Goal: Task Accomplishment & Management: Manage account settings

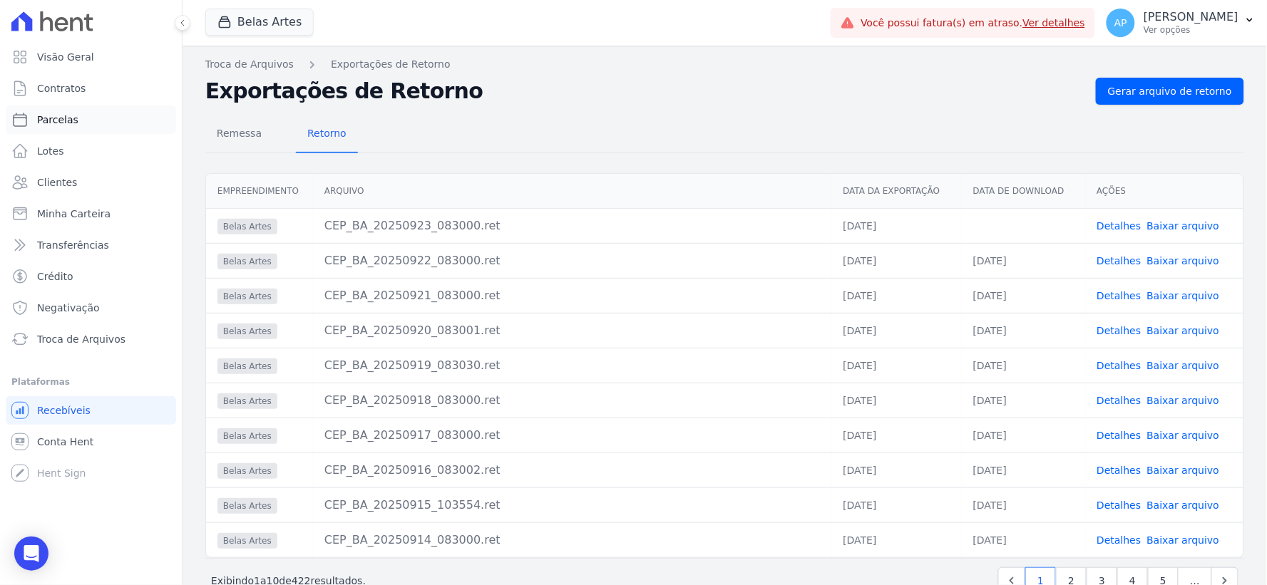
click at [48, 114] on span "Parcelas" at bounding box center [57, 120] width 41 height 14
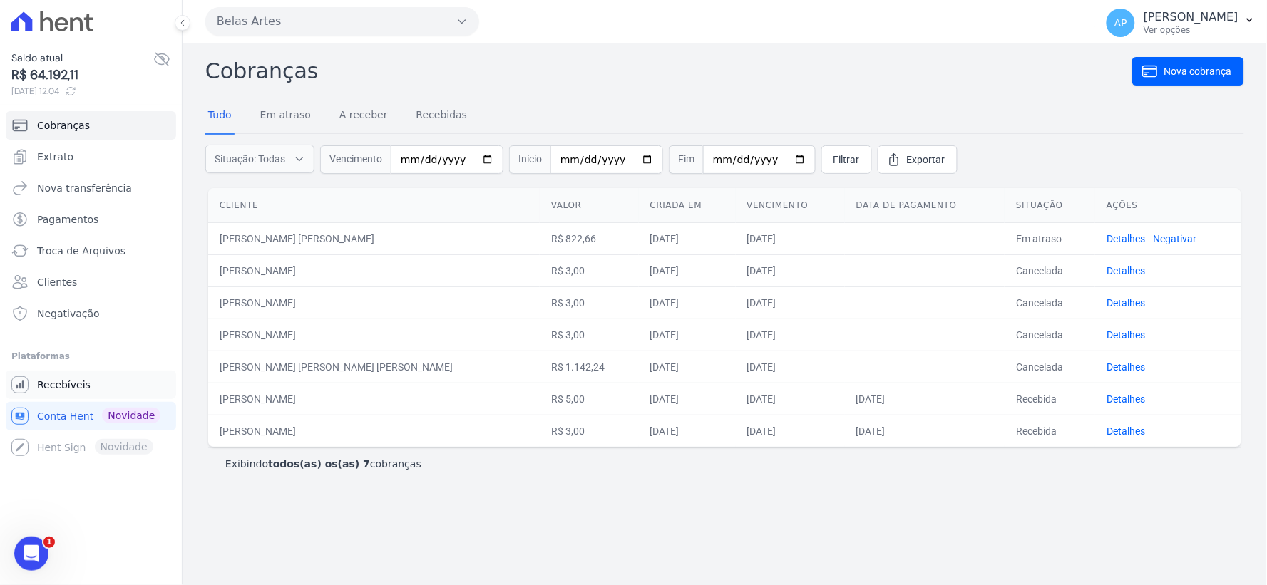
click at [43, 381] on span "Recebíveis" at bounding box center [63, 385] width 53 height 14
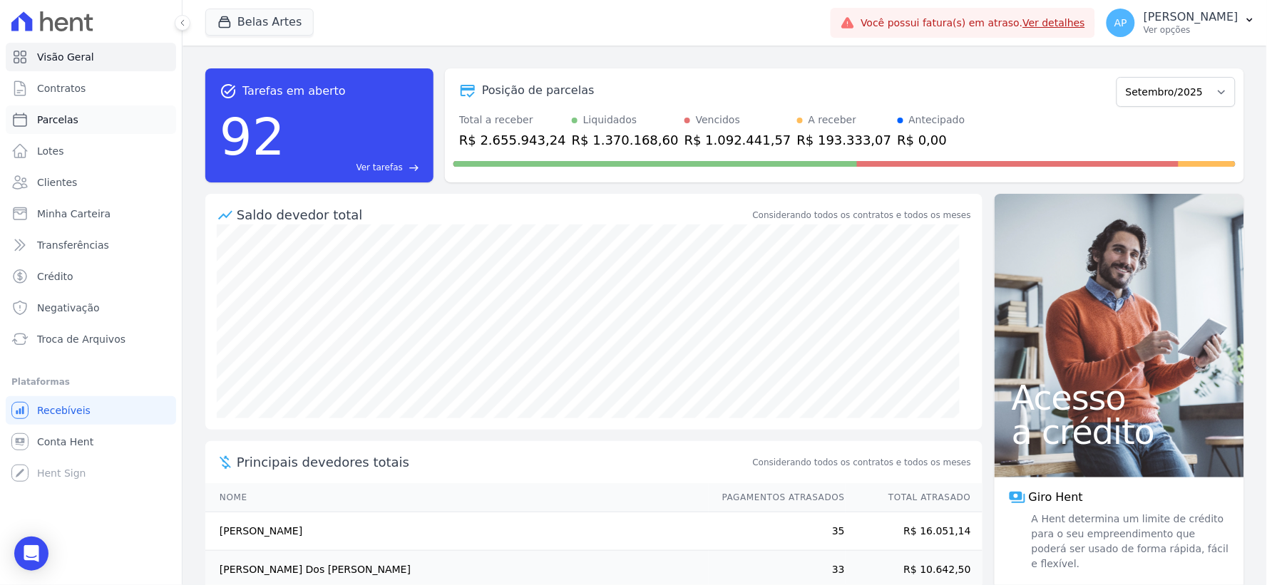
click at [69, 120] on span "Parcelas" at bounding box center [57, 120] width 41 height 14
select select
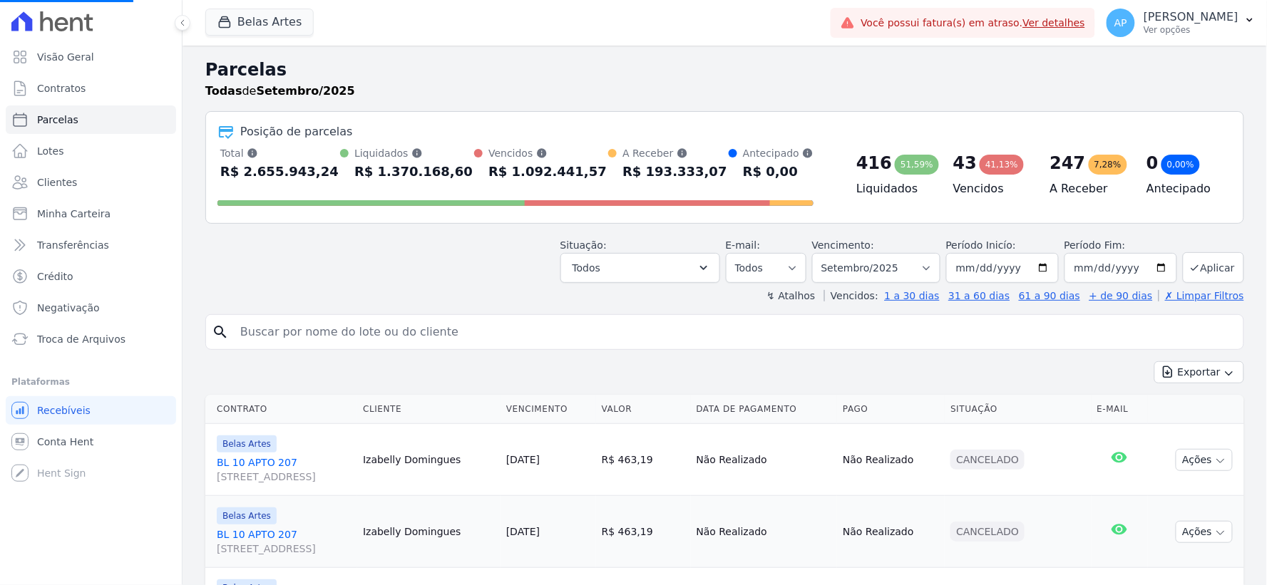
select select
click at [379, 338] on input "search" at bounding box center [735, 332] width 1006 height 29
type input "everaldo"
select select
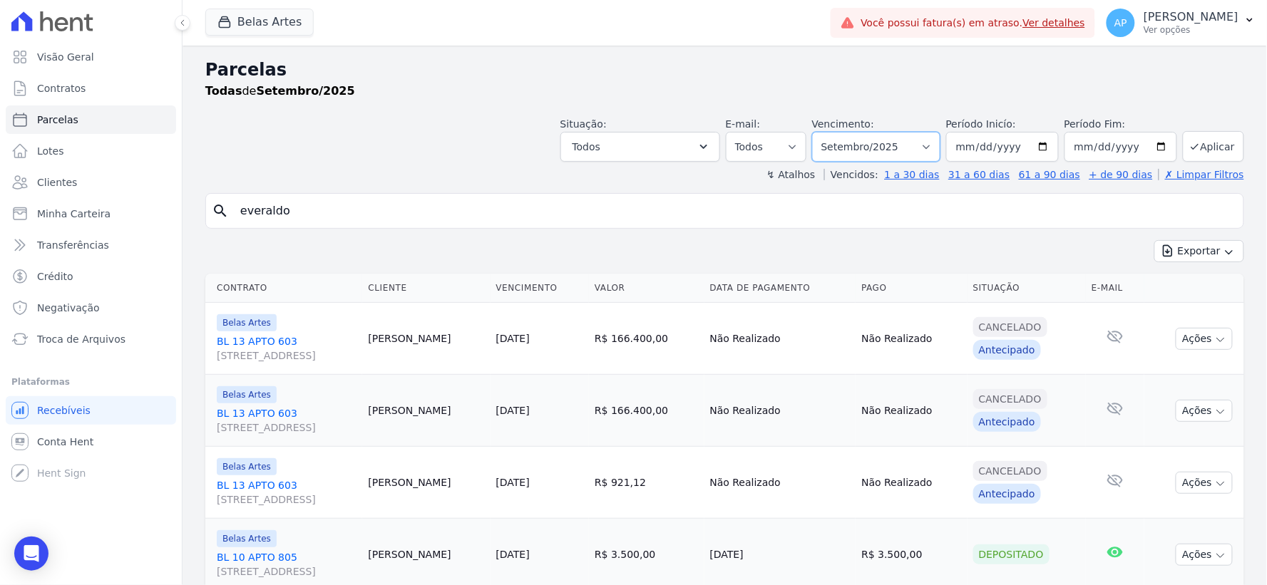
click at [904, 140] on select "[GEOGRAPHIC_DATA] por período ──────── Todos os meses Setembro/2022 Outubro/202…" at bounding box center [876, 147] width 128 height 30
select select "05/2025"
click at [821, 132] on select "[GEOGRAPHIC_DATA] por período ──────── Todos os meses Setembro/2022 Outubro/202…" at bounding box center [876, 147] width 128 height 30
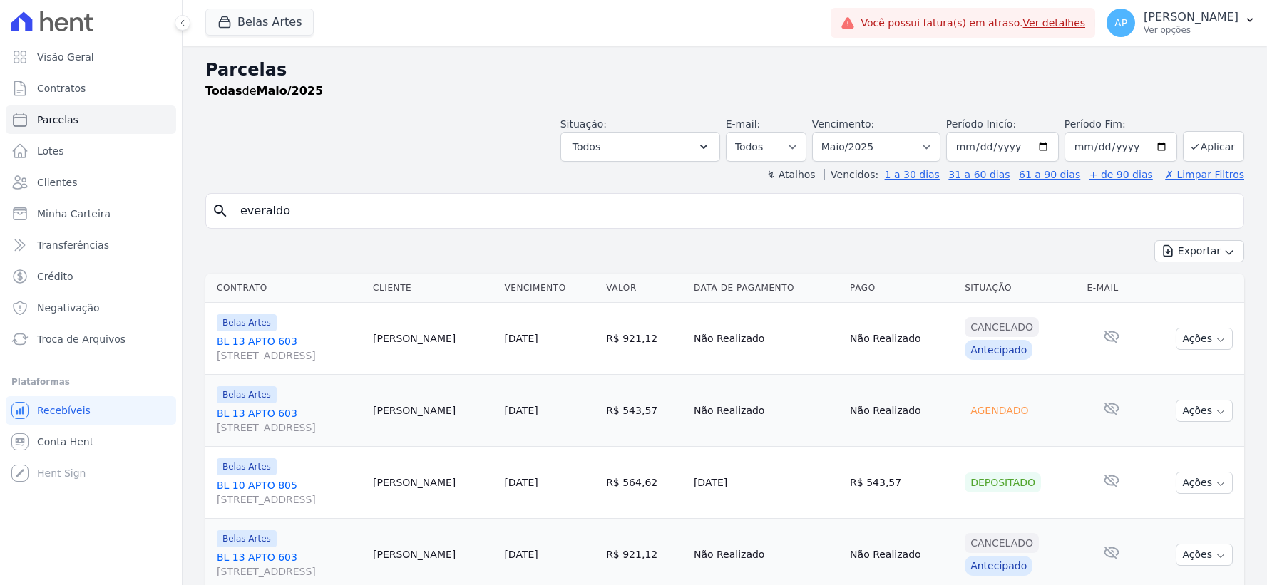
select select
click at [899, 145] on select "Filtrar por período ──────── Todos os meses Setembro/2022 Outubro/2022 Novembro…" at bounding box center [876, 147] width 128 height 30
select select "06/2025"
click at [821, 132] on select "Filtrar por período ──────── Todos os meses Setembro/2022 Outubro/2022 Novembro…" at bounding box center [876, 147] width 128 height 30
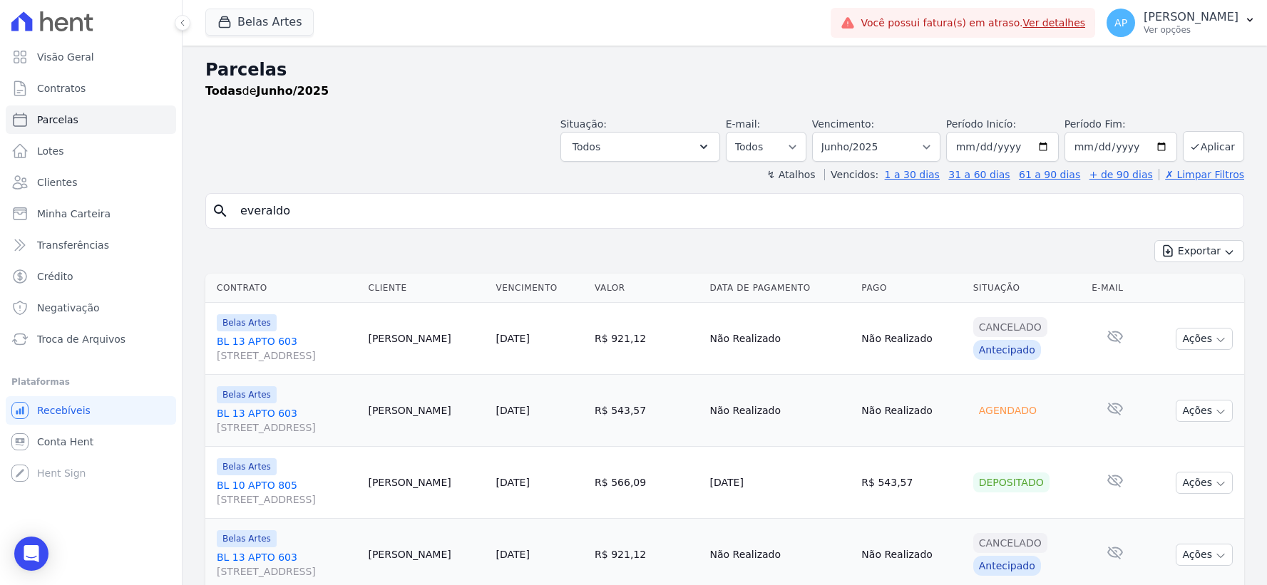
select select
click at [928, 145] on select "[GEOGRAPHIC_DATA] por período ──────── Todos os meses Setembro/2022 Outubro/202…" at bounding box center [876, 147] width 128 height 30
select select "07/2025"
click at [821, 132] on select "[GEOGRAPHIC_DATA] por período ──────── Todos os meses Setembro/2022 Outubro/202…" at bounding box center [876, 147] width 128 height 30
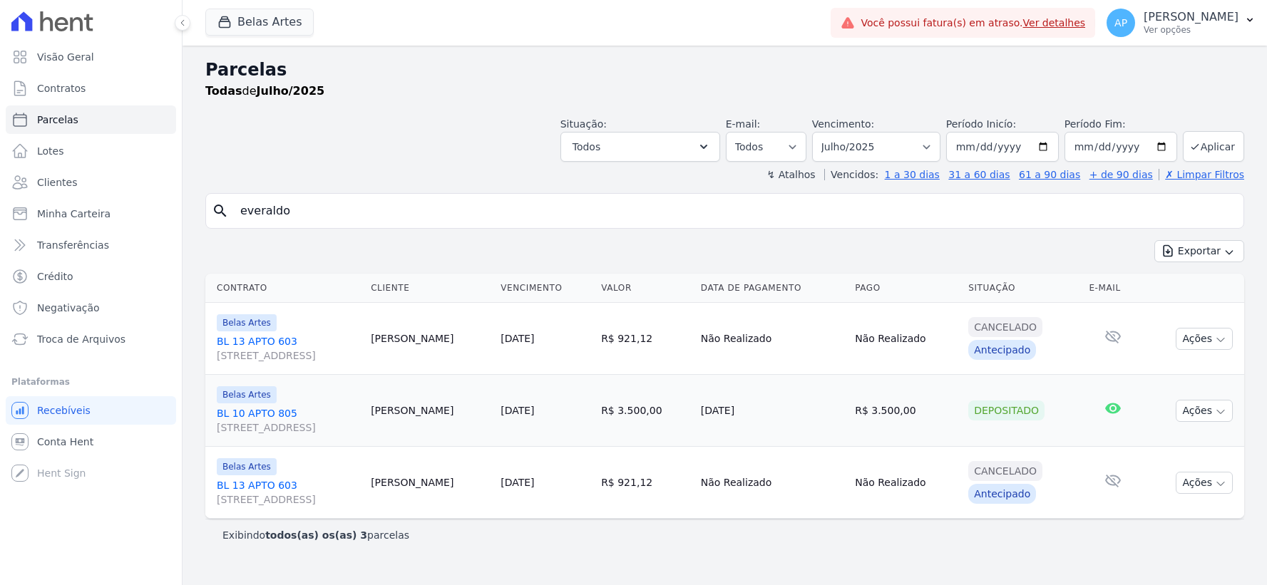
select select
click at [880, 145] on select "[GEOGRAPHIC_DATA] por período ──────── Todos os meses Setembro/2022 Outubro/202…" at bounding box center [876, 147] width 128 height 30
select select "09/2025"
click at [833, 132] on select "[GEOGRAPHIC_DATA] por período ──────── Todos os meses Setembro/2022 Outubro/202…" at bounding box center [876, 147] width 128 height 30
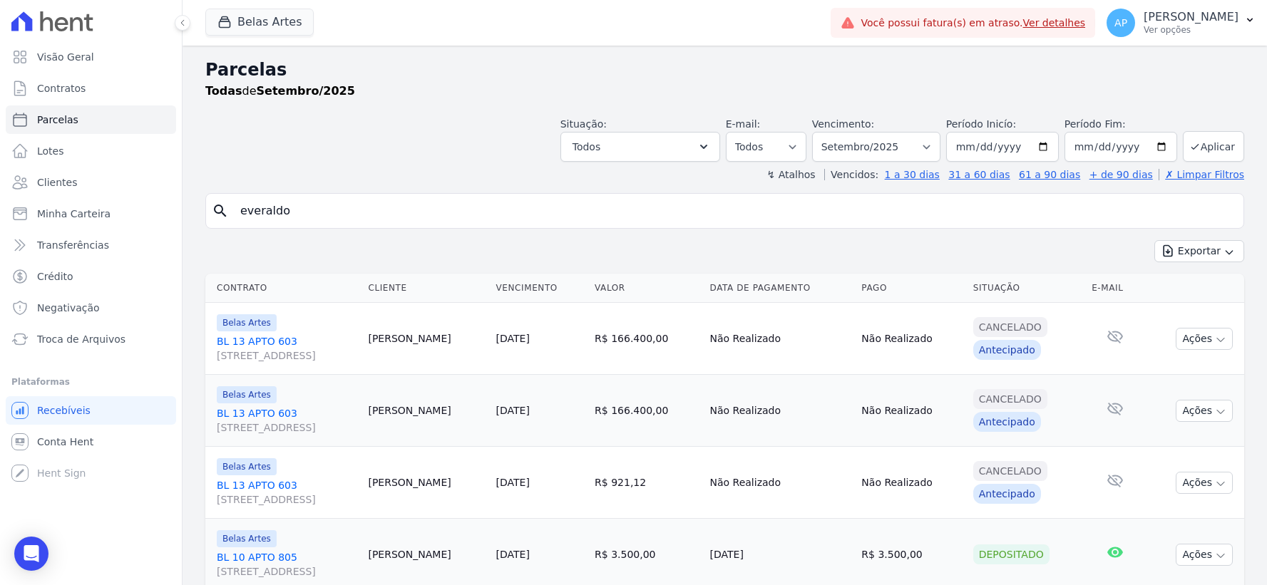
select select
drag, startPoint x: 0, startPoint y: 0, endPoint x: 904, endPoint y: 148, distance: 916.1
click at [904, 148] on select "Filtrar por período ──────── Todos os meses Setembro/2022 Outubro/2022 Novembro…" at bounding box center [876, 147] width 128 height 30
select select "08/2025"
click at [821, 132] on select "Filtrar por período ──────── Todos os meses Setembro/2022 Outubro/2022 Novembro…" at bounding box center [876, 147] width 128 height 30
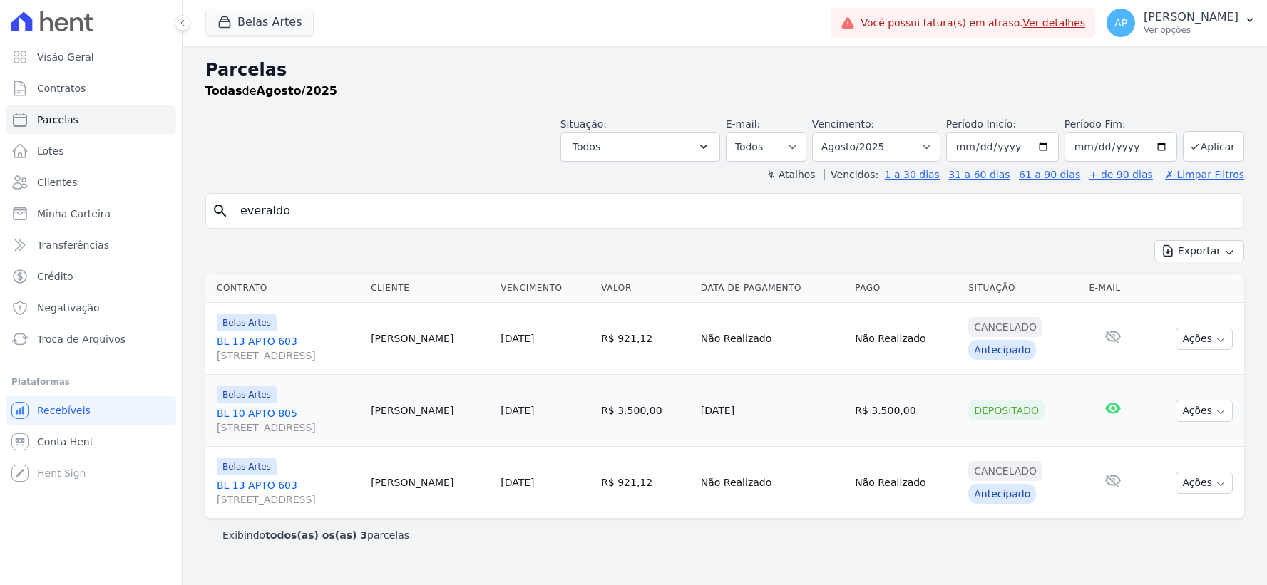
select select
click at [863, 151] on select "[GEOGRAPHIC_DATA] por período ──────── Todos os meses Setembro/2022 Outubro/202…" at bounding box center [876, 147] width 128 height 30
select select "05/2025"
click at [833, 132] on select "[GEOGRAPHIC_DATA] por período ──────── Todos os meses Setembro/2022 Outubro/202…" at bounding box center [876, 147] width 128 height 30
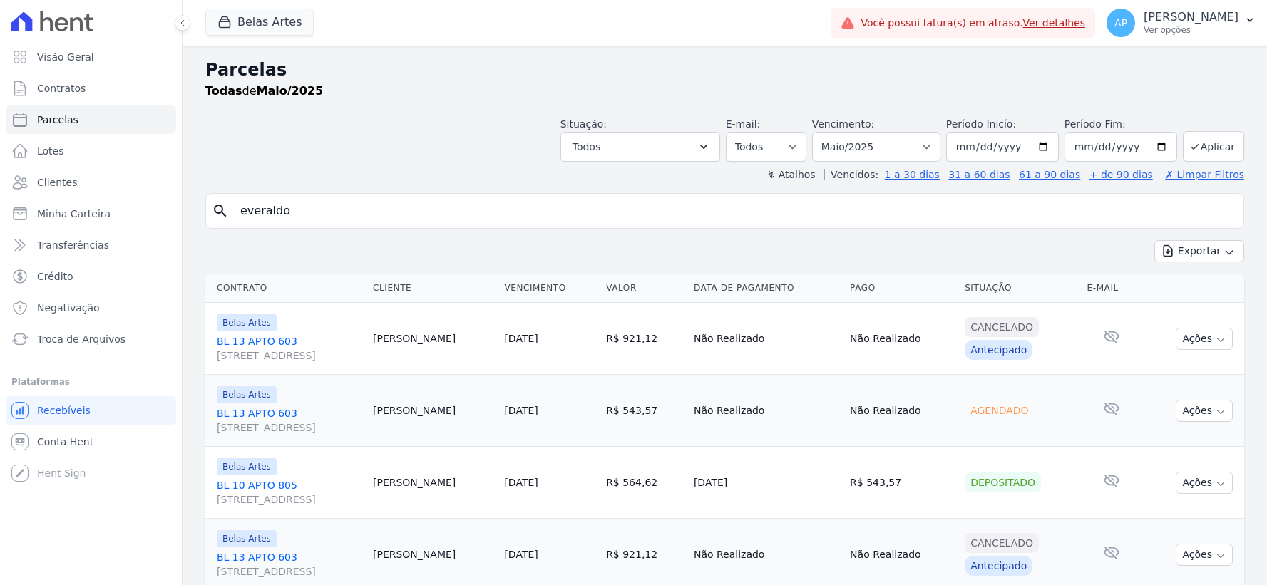
select select
drag, startPoint x: 881, startPoint y: 148, endPoint x: 893, endPoint y: 150, distance: 11.5
click at [881, 148] on select "[GEOGRAPHIC_DATA] por período ──────── Todos os meses Setembro/2022 Outubro/202…" at bounding box center [876, 147] width 128 height 30
select select "03/2025"
click at [821, 132] on select "[GEOGRAPHIC_DATA] por período ──────── Todos os meses Setembro/2022 Outubro/202…" at bounding box center [876, 147] width 128 height 30
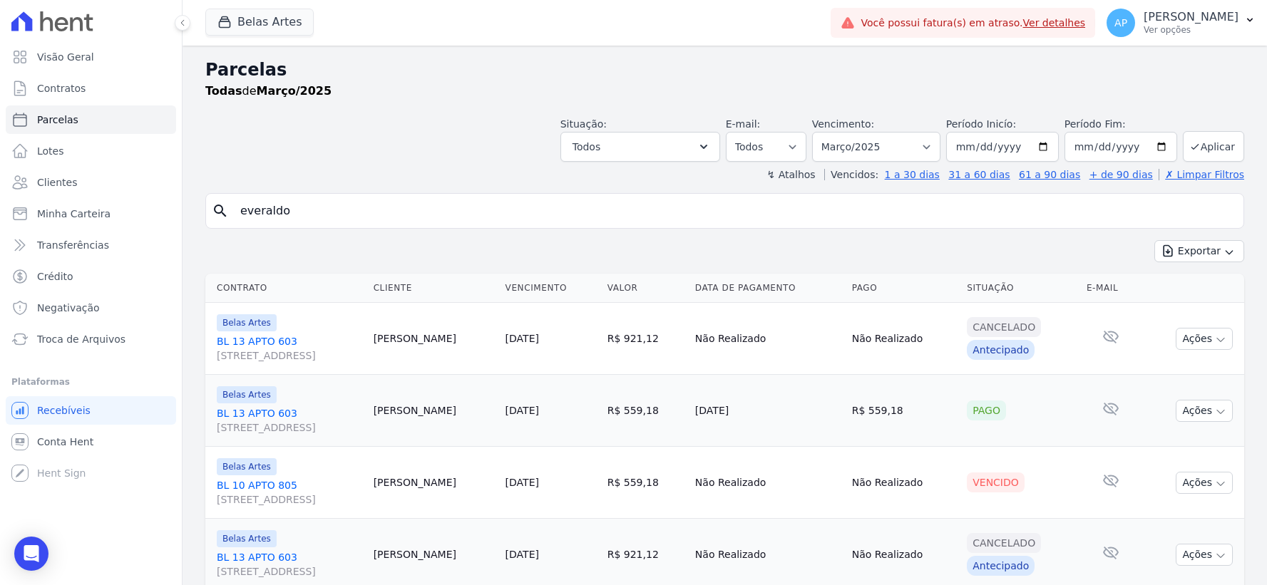
select select
click at [913, 133] on select "[GEOGRAPHIC_DATA] por período ──────── Todos os meses Setembro/2022 Outubro/202…" at bounding box center [876, 147] width 128 height 30
select select "07/2025"
click at [821, 132] on select "[GEOGRAPHIC_DATA] por período ──────── Todos os meses Setembro/2022 Outubro/202…" at bounding box center [876, 147] width 128 height 30
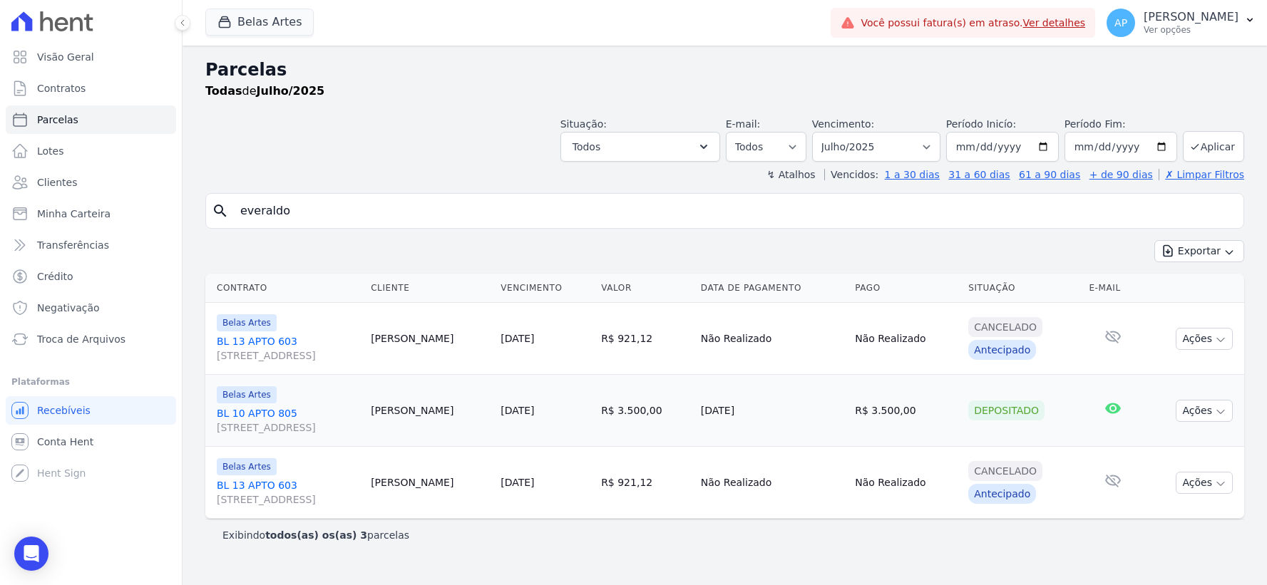
select select
click at [902, 143] on select "[GEOGRAPHIC_DATA] por período ──────── Todos os meses Setembro/2022 Outubro/202…" at bounding box center [876, 147] width 128 height 30
select select "06/2025"
click at [833, 132] on select "[GEOGRAPHIC_DATA] por período ──────── Todos os meses Setembro/2022 Outubro/202…" at bounding box center [876, 147] width 128 height 30
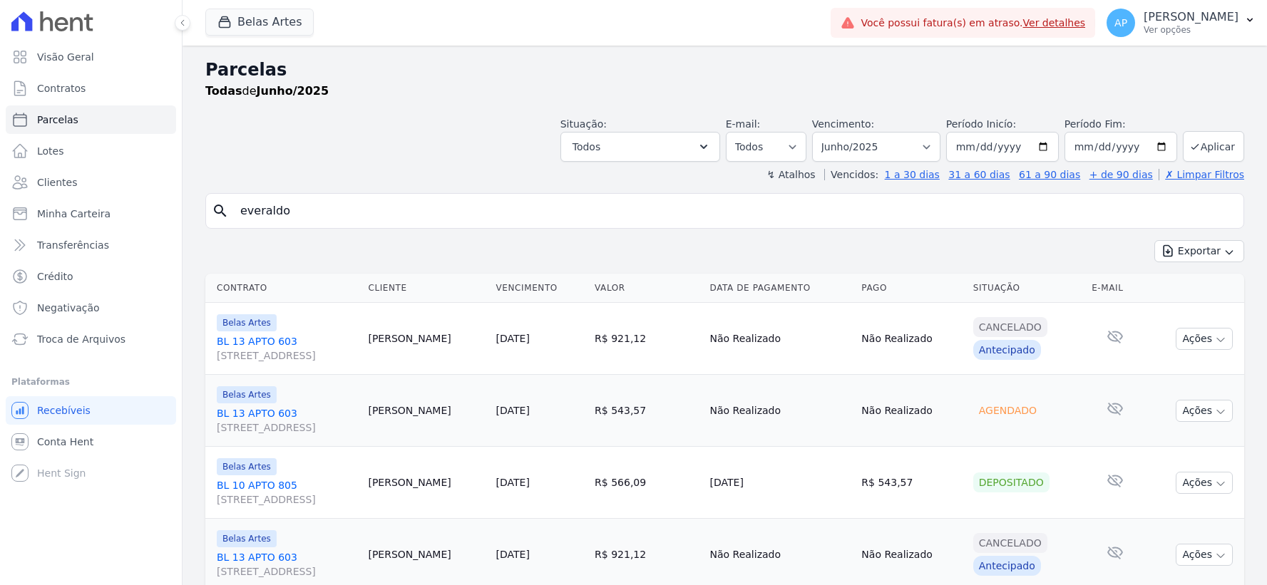
select select
drag, startPoint x: 590, startPoint y: 218, endPoint x: 0, endPoint y: 217, distance: 590.4
click at [0, 217] on div "Visão Geral Contratos [GEOGRAPHIC_DATA] Lotes Clientes Minha Carteira Transferê…" at bounding box center [633, 292] width 1267 height 585
paste input "[PERSON_NAME]"
type input "[PERSON_NAME]"
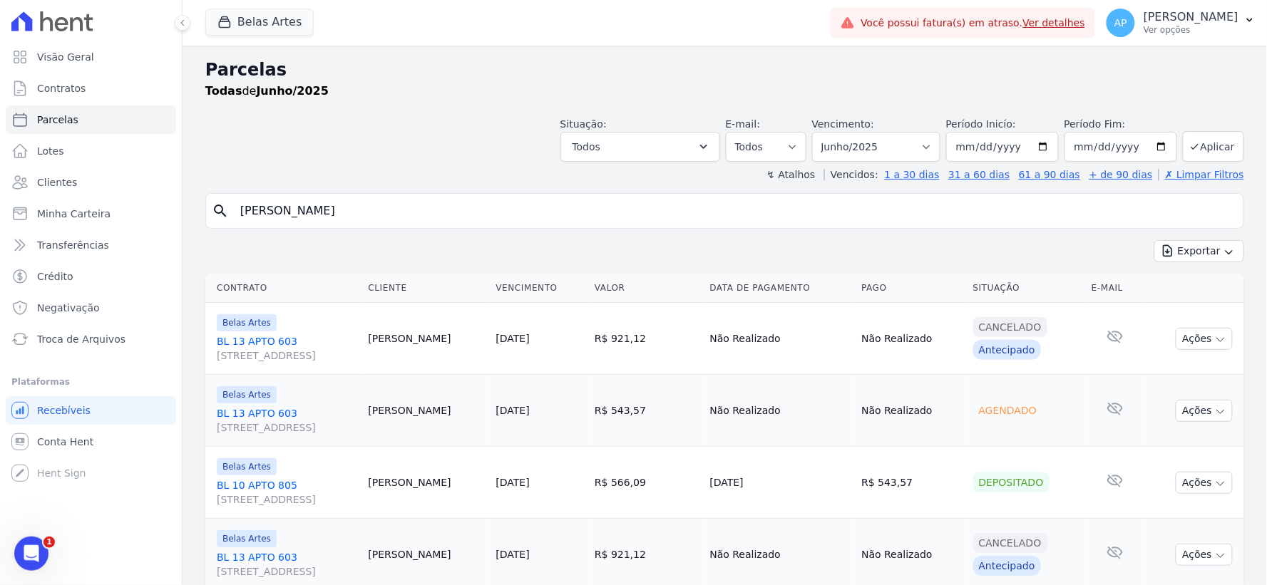
select select
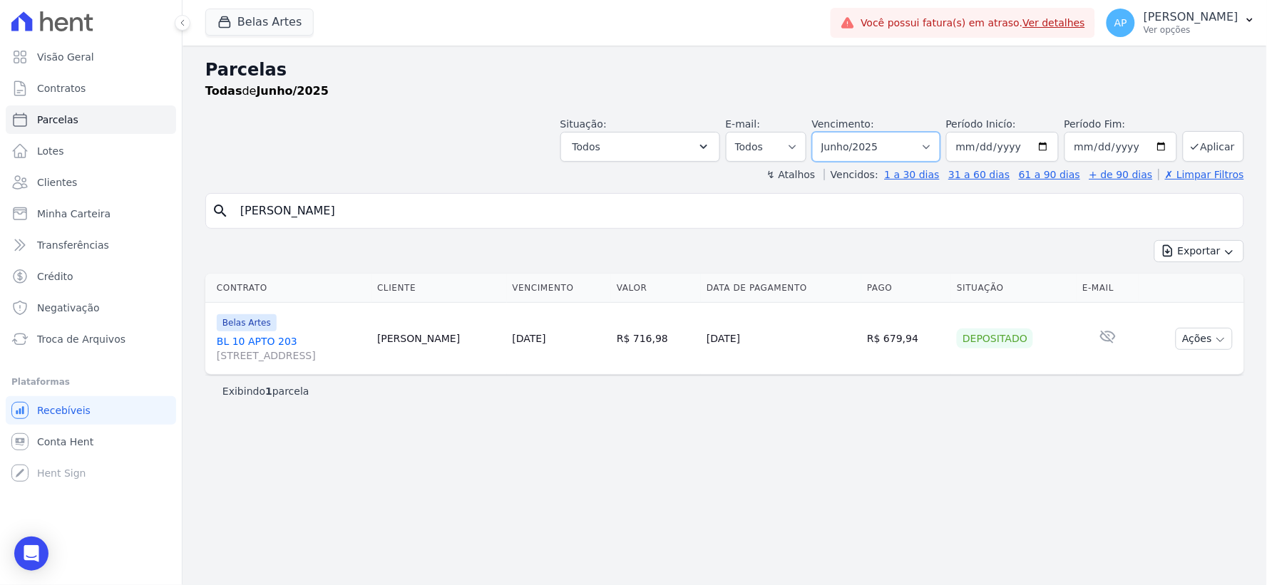
click at [915, 145] on select "[GEOGRAPHIC_DATA] por período ──────── Todos os meses Setembro/2022 Outubro/202…" at bounding box center [876, 147] width 128 height 30
select select "09/2025"
click at [833, 132] on select "[GEOGRAPHIC_DATA] por período ──────── Todos os meses Setembro/2022 Outubro/202…" at bounding box center [876, 147] width 128 height 30
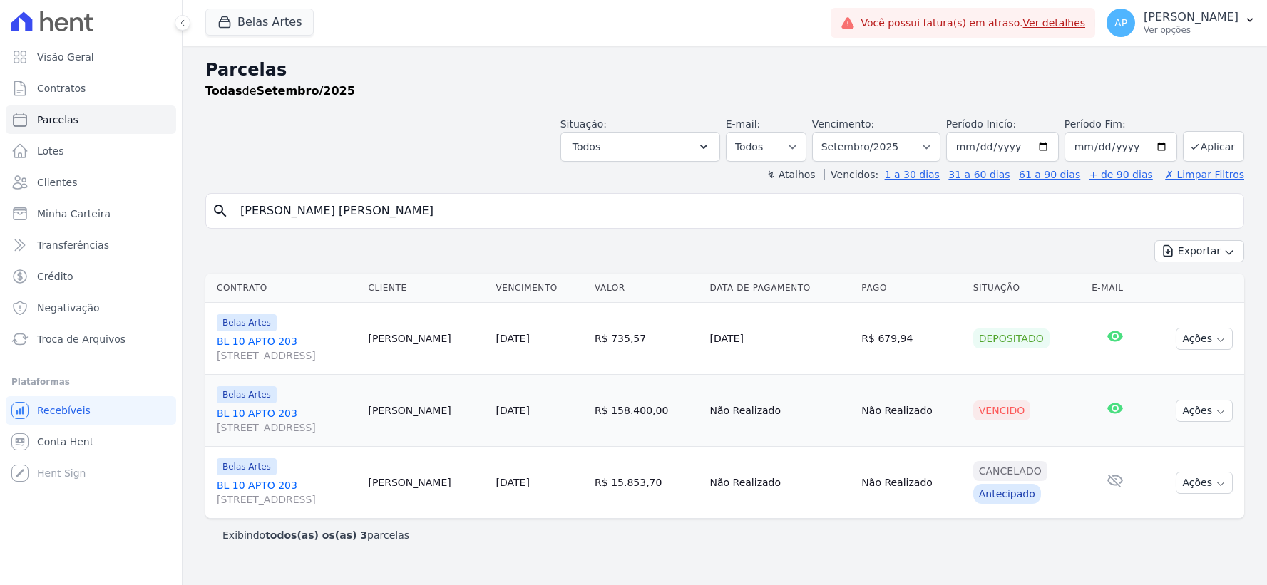
select select
click at [257, 409] on link "[STREET_ADDRESS]" at bounding box center [287, 420] width 140 height 29
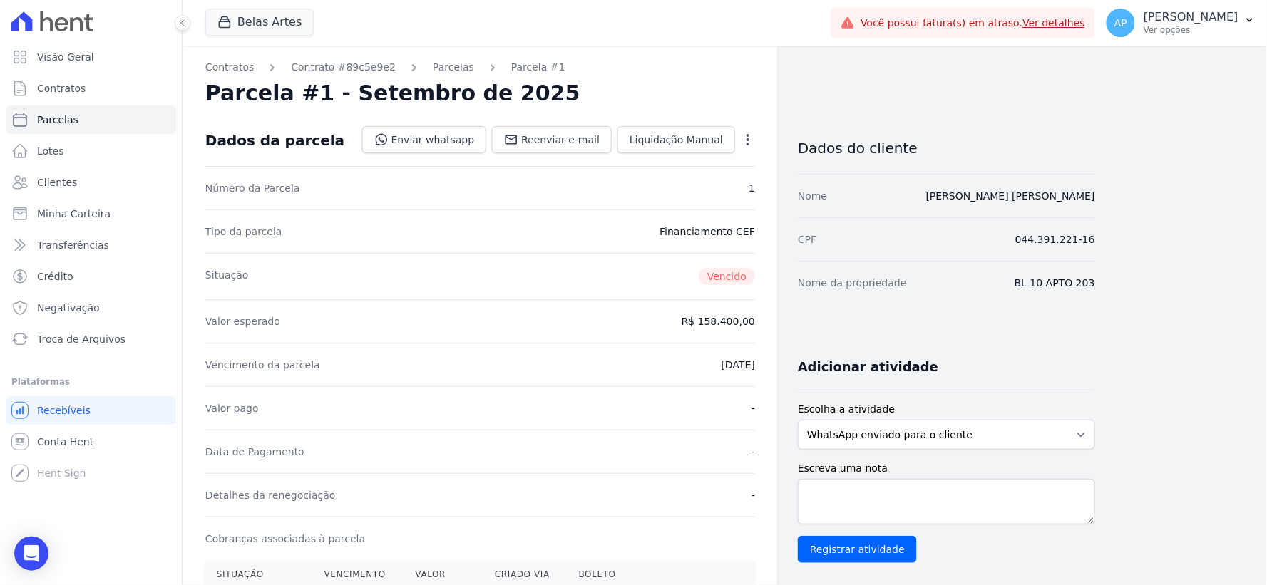
click at [741, 140] on icon "button" at bounding box center [748, 140] width 14 height 14
click at [670, 184] on link "Cancelar Cobrança" at bounding box center [686, 185] width 125 height 26
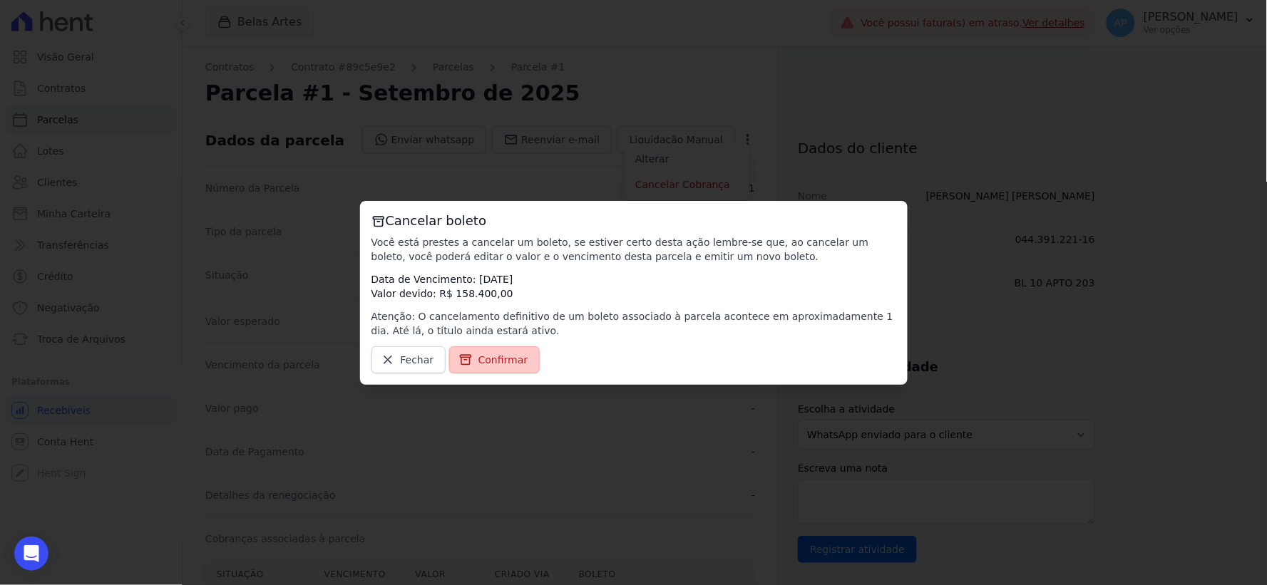
click at [481, 354] on span "Confirmar" at bounding box center [503, 360] width 50 height 14
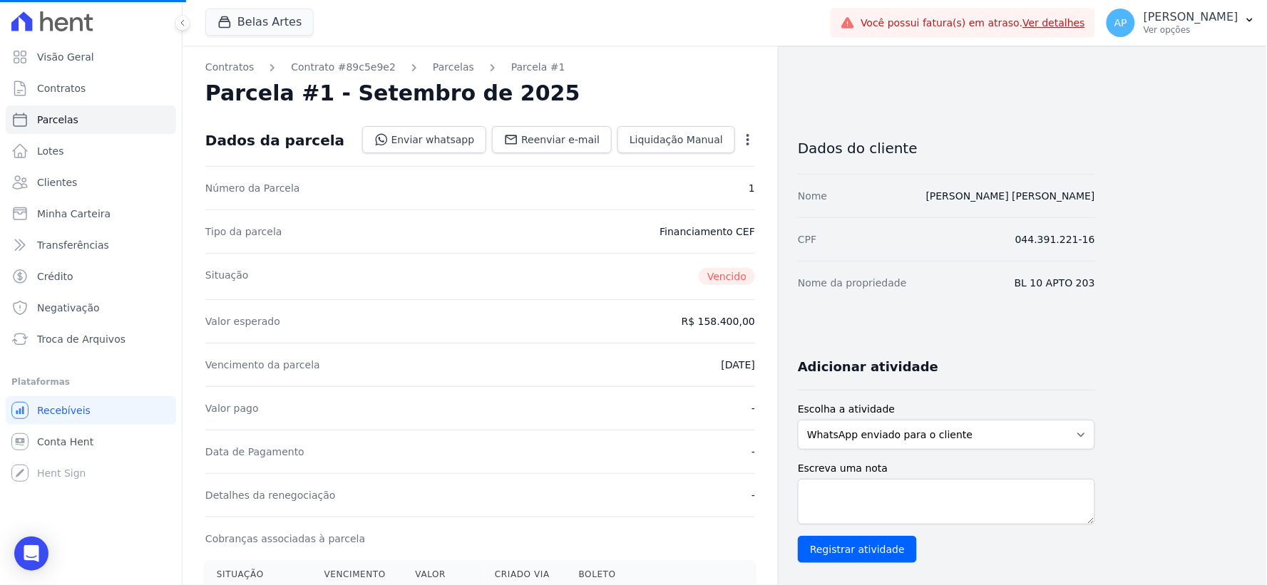
click at [749, 138] on icon "button" at bounding box center [748, 140] width 14 height 14
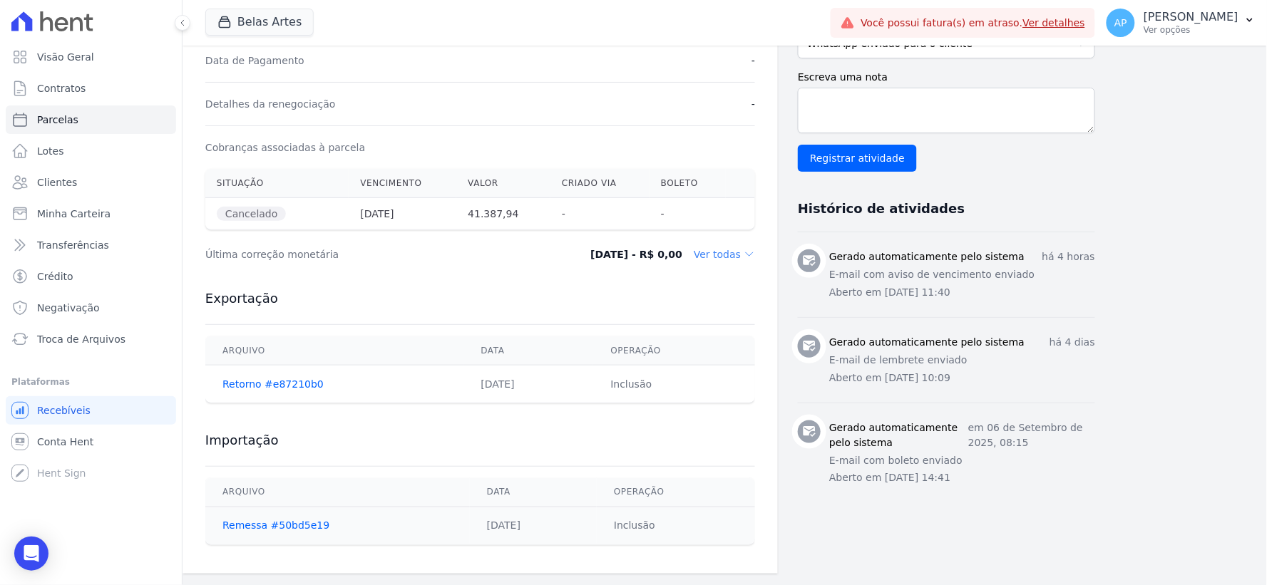
scroll to position [347, 0]
